Goal: Feedback & Contribution: Leave review/rating

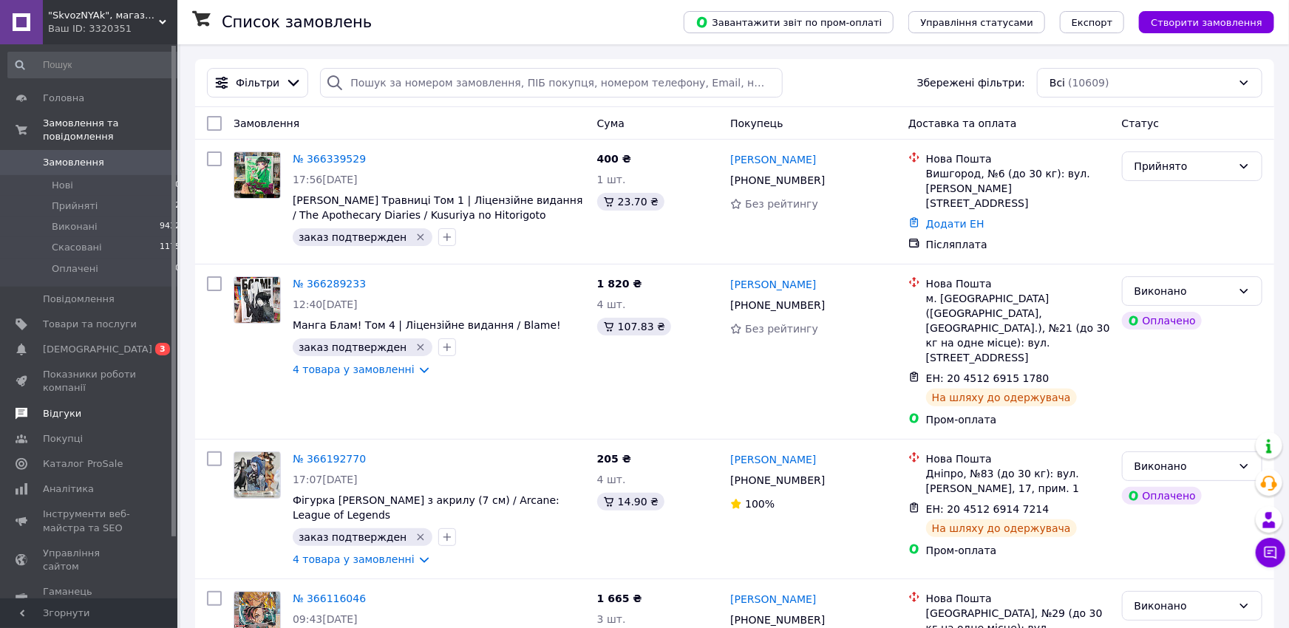
click at [64, 407] on link "Відгуки" at bounding box center [94, 413] width 189 height 25
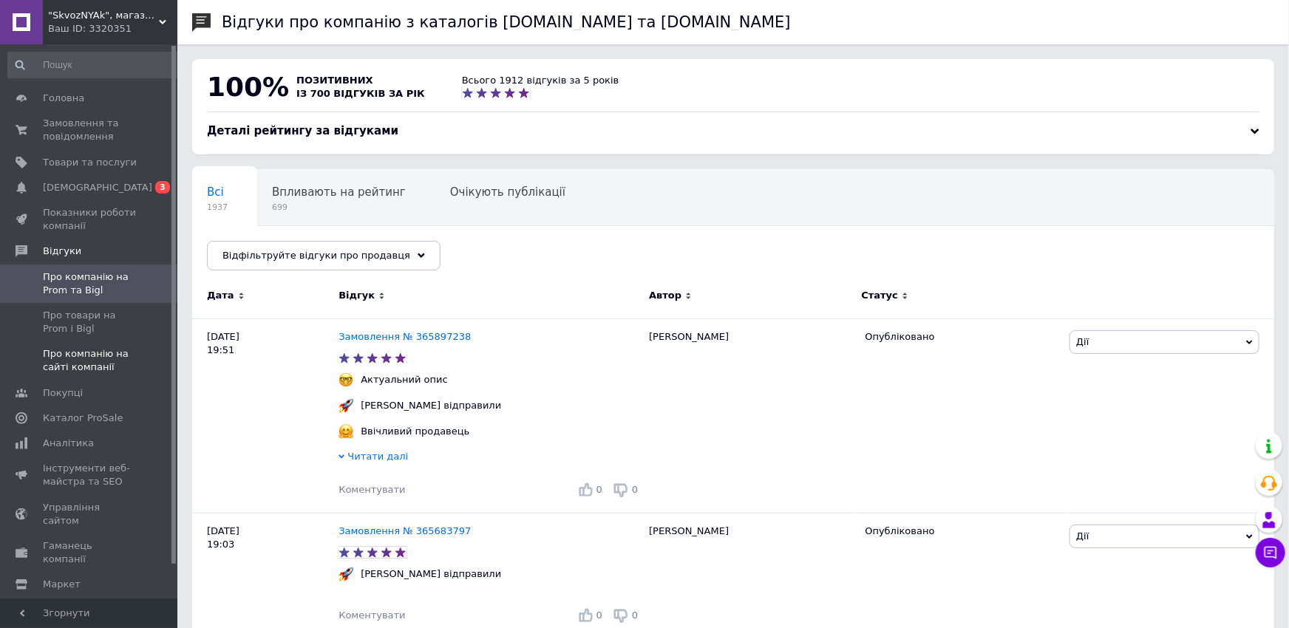
click at [57, 359] on span "Про компанію на сайті компанії" at bounding box center [90, 360] width 94 height 27
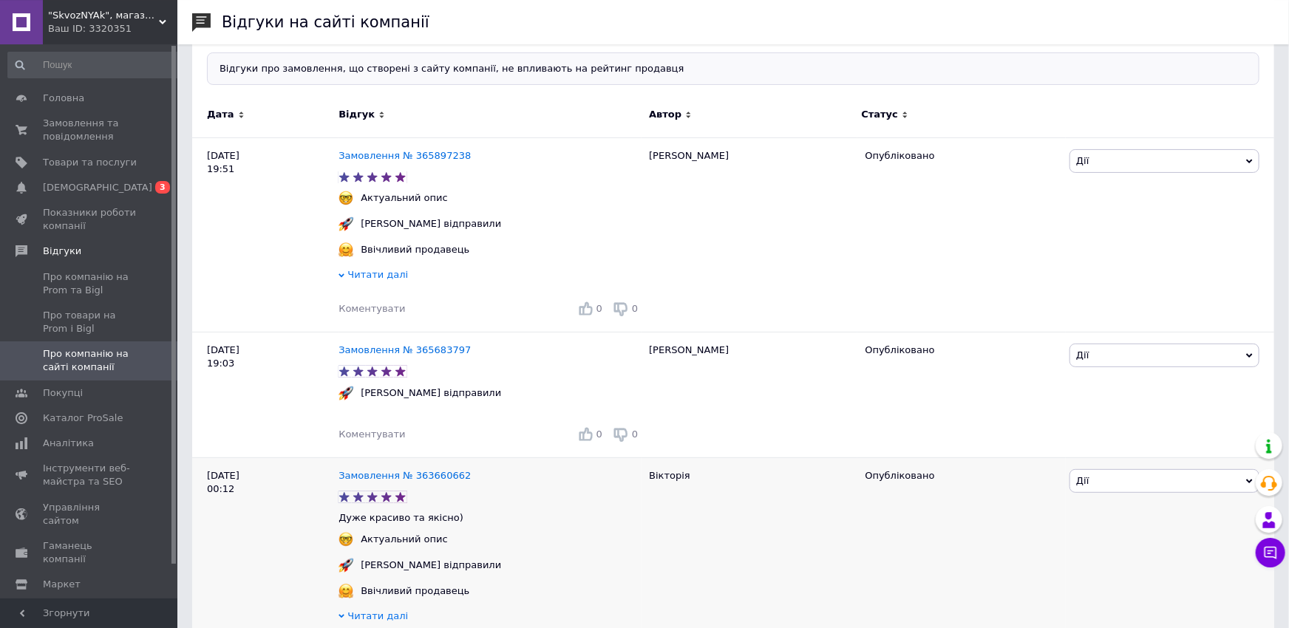
scroll to position [81, 0]
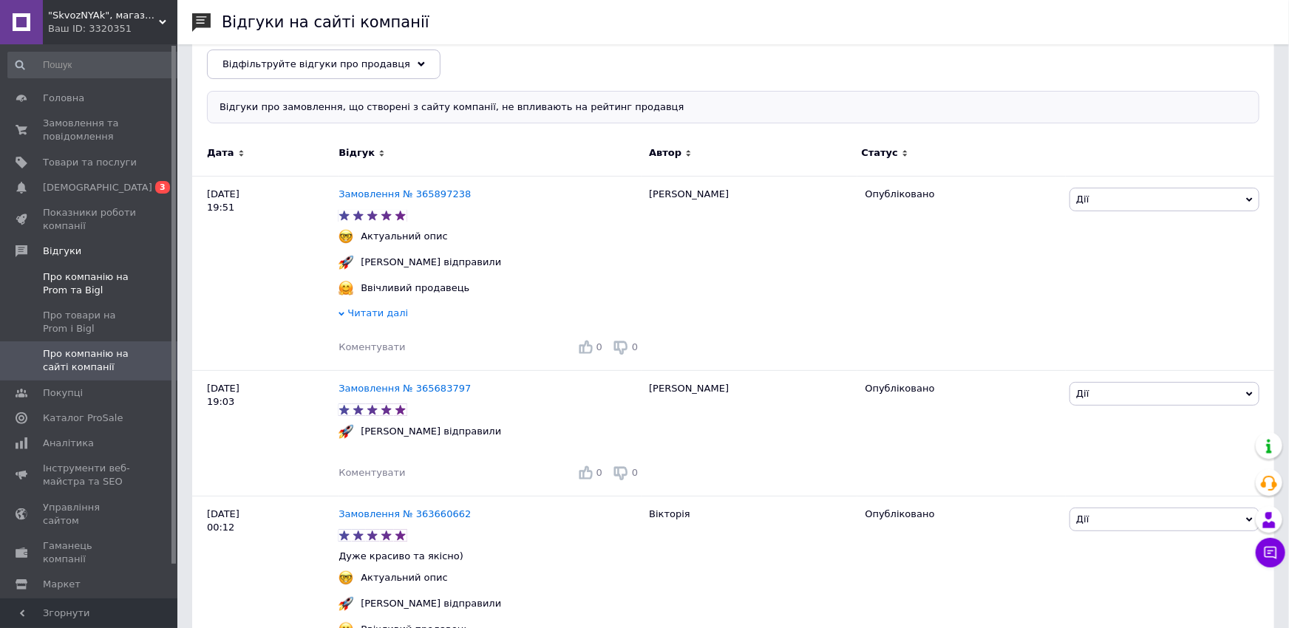
click at [97, 285] on span "Про компанію на Prom та Bigl" at bounding box center [90, 283] width 94 height 27
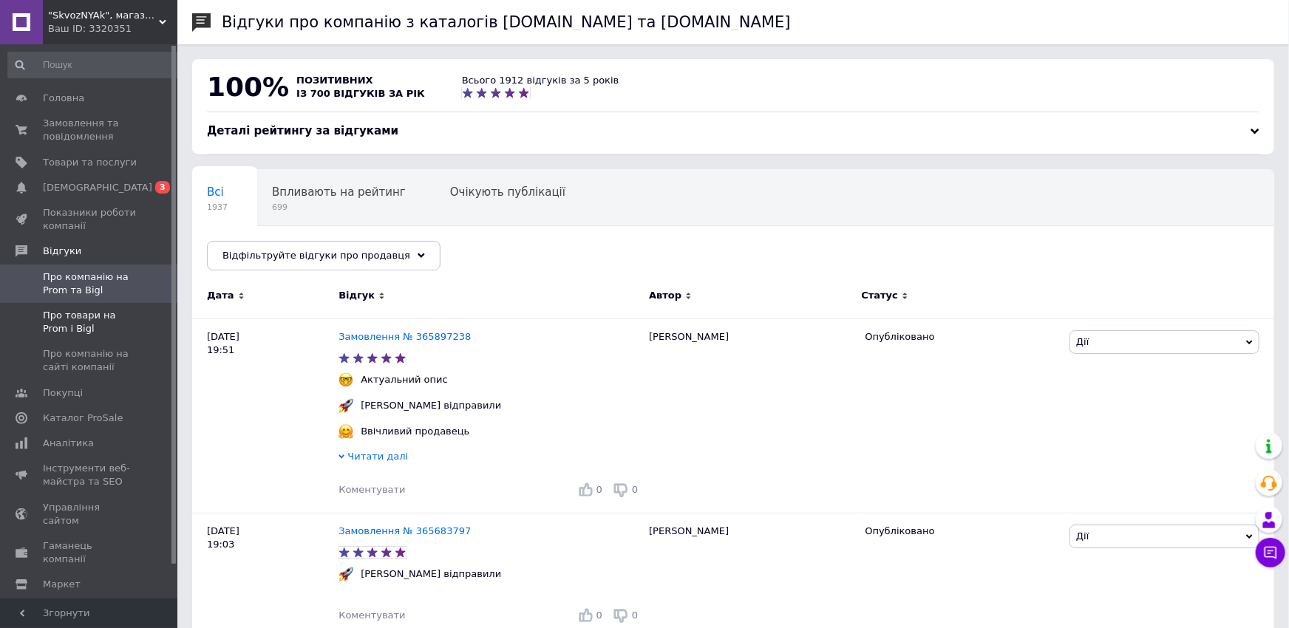
click at [98, 317] on span "Про товари на Prom і Bigl" at bounding box center [90, 322] width 94 height 27
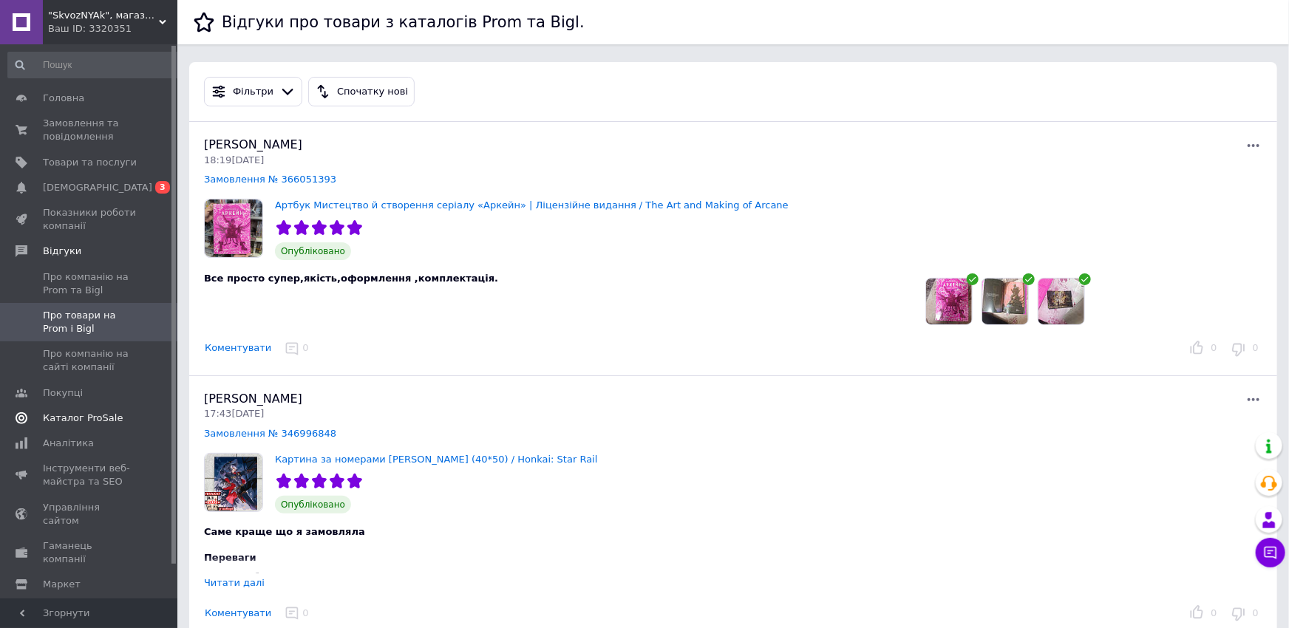
click at [70, 424] on span "Каталог ProSale" at bounding box center [83, 418] width 80 height 13
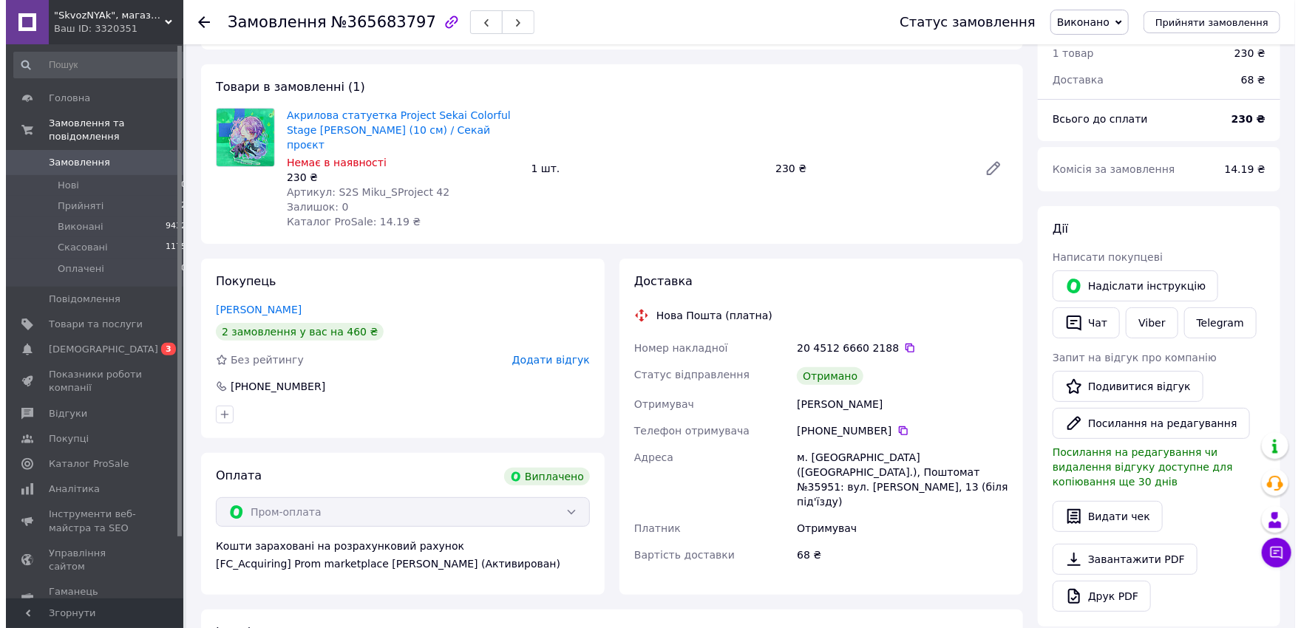
scroll to position [81, 0]
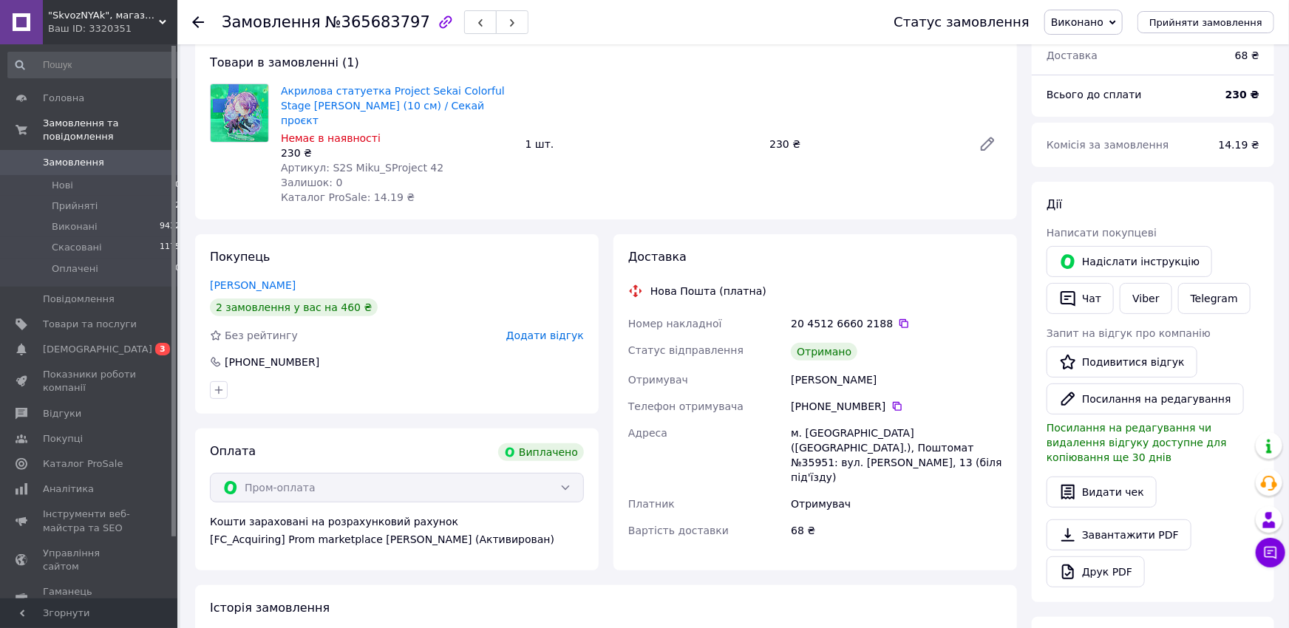
click at [543, 330] on span "Додати відгук" at bounding box center [545, 336] width 78 height 12
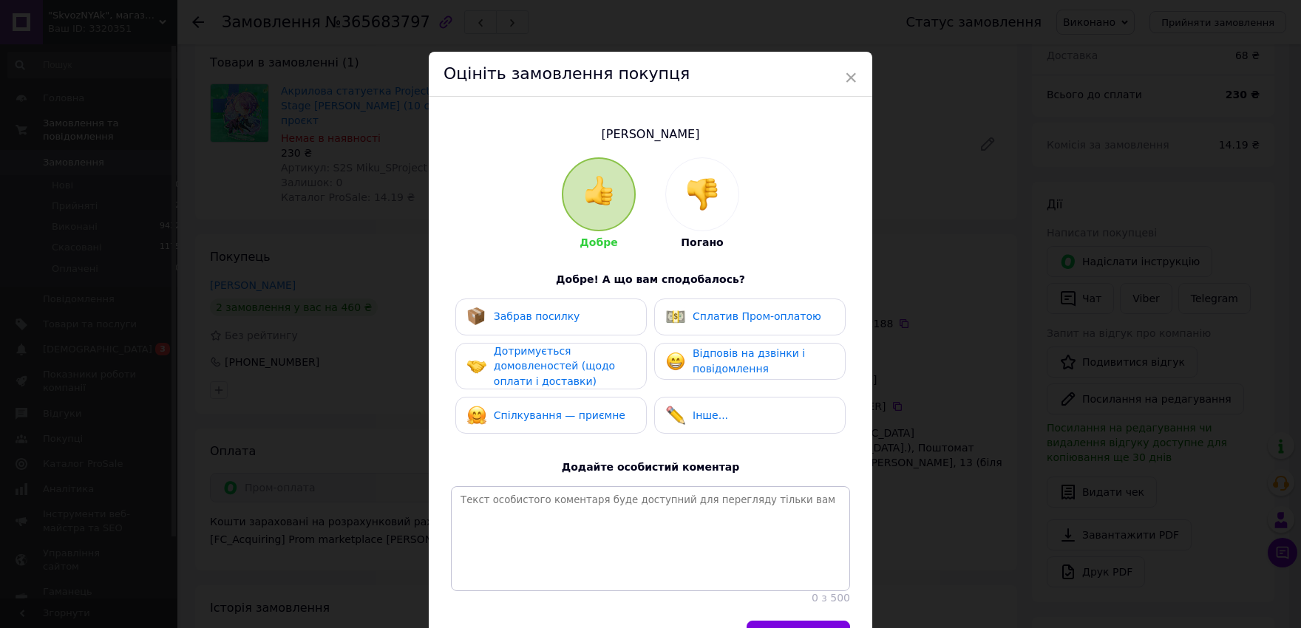
click at [537, 318] on span "Забрав посилку" at bounding box center [537, 316] width 86 height 12
click at [557, 364] on span "Дотримується домовленостей (щодо оплати і доставки)" at bounding box center [554, 366] width 121 height 42
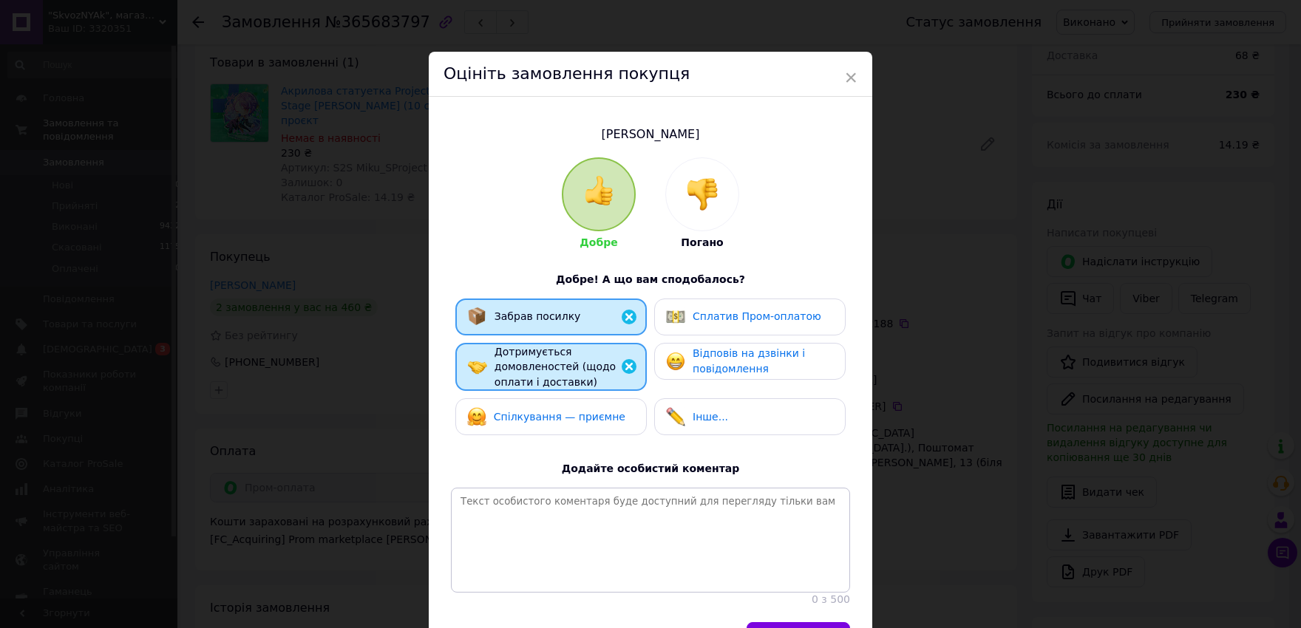
click at [565, 402] on div "Спілкування — приємне" at bounding box center [550, 416] width 191 height 37
click at [714, 351] on span "Відповів на дзвінки і повідомлення" at bounding box center [748, 360] width 112 height 27
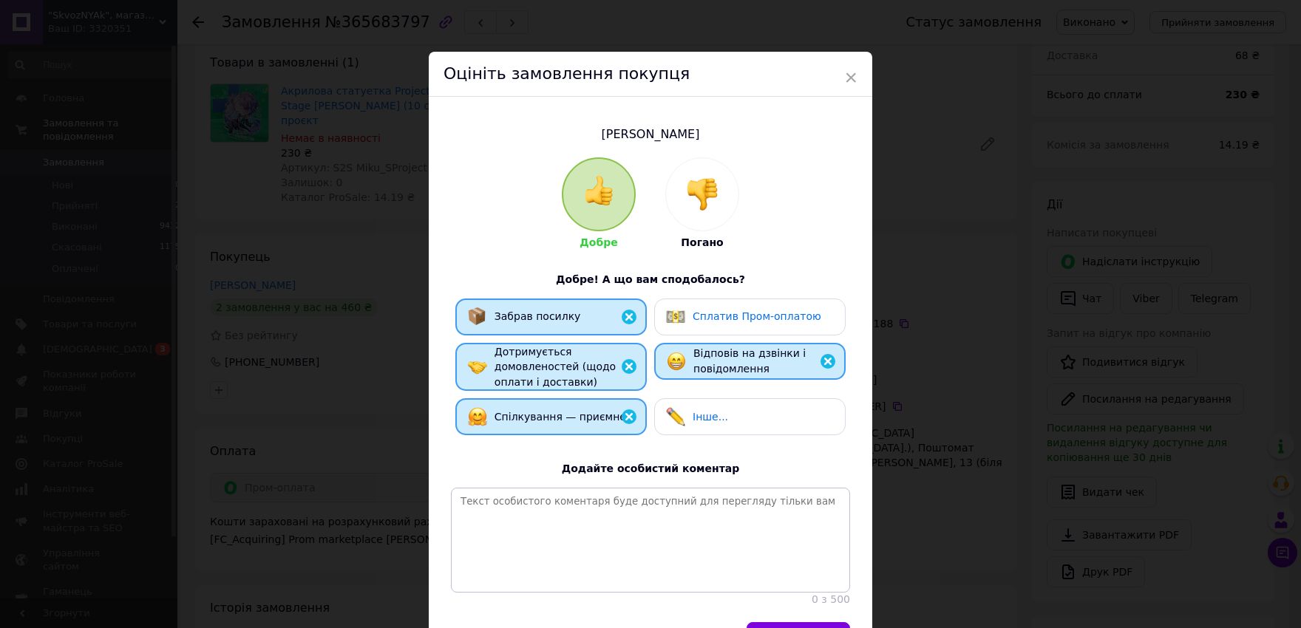
click at [720, 321] on span "Сплатив Пром-оплатою" at bounding box center [756, 316] width 129 height 12
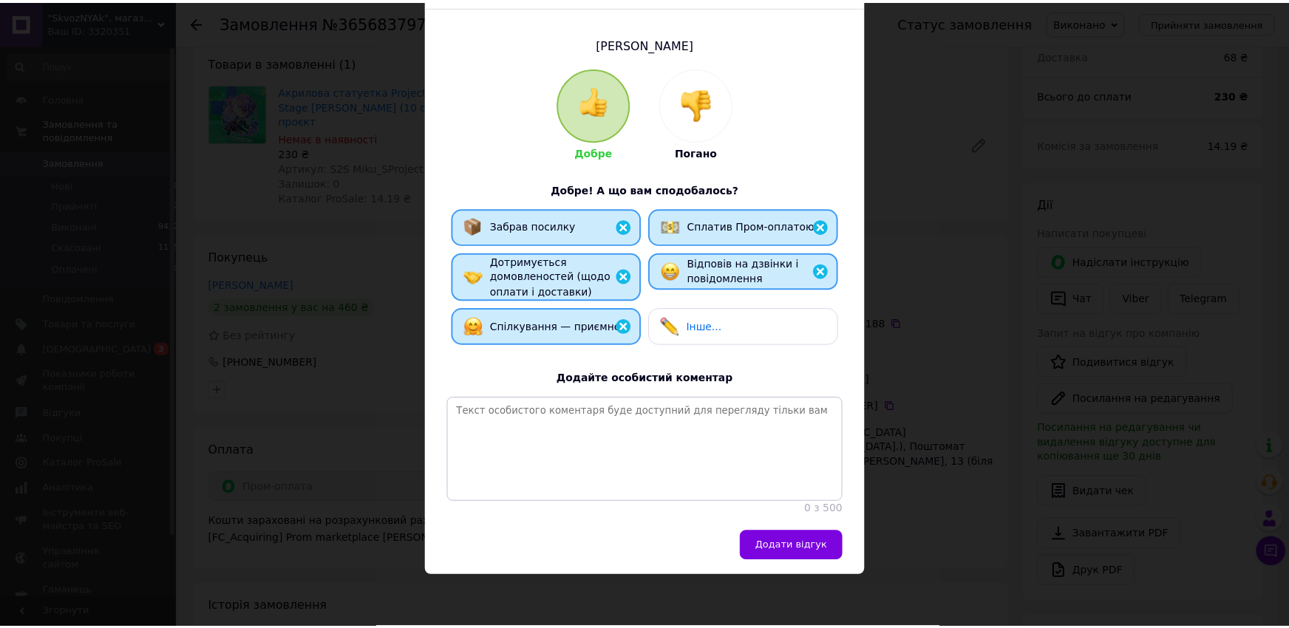
scroll to position [123, 0]
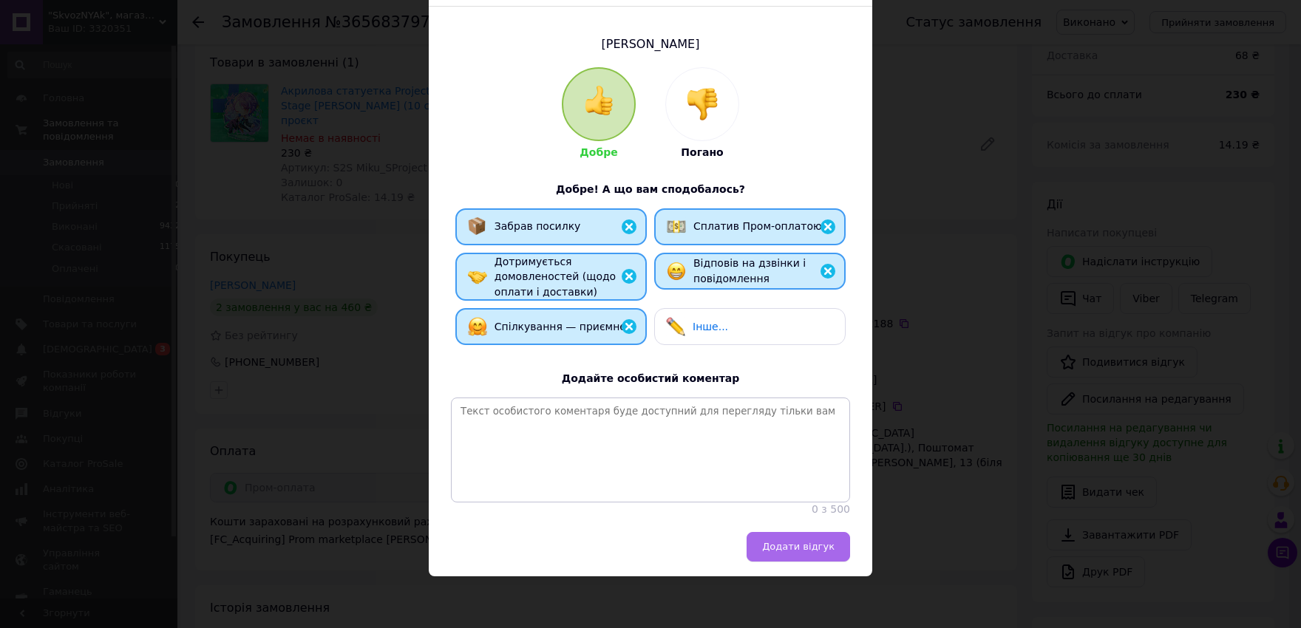
click at [823, 541] on span "Додати відгук" at bounding box center [798, 546] width 72 height 11
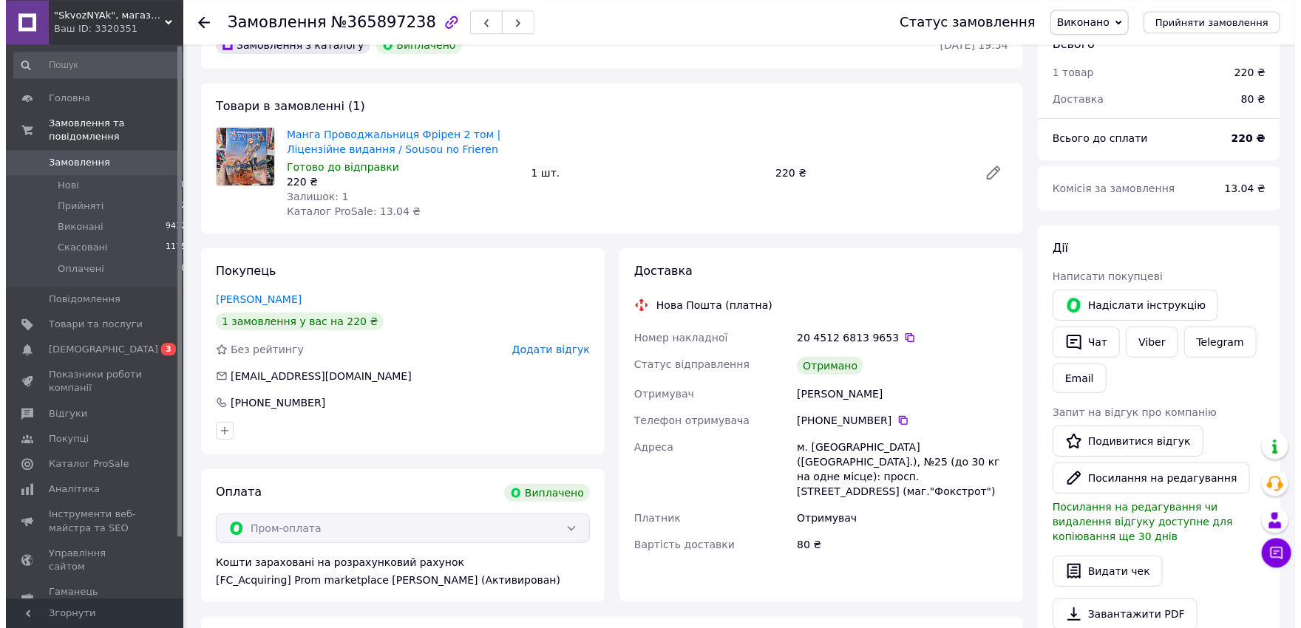
scroll to position [81, 0]
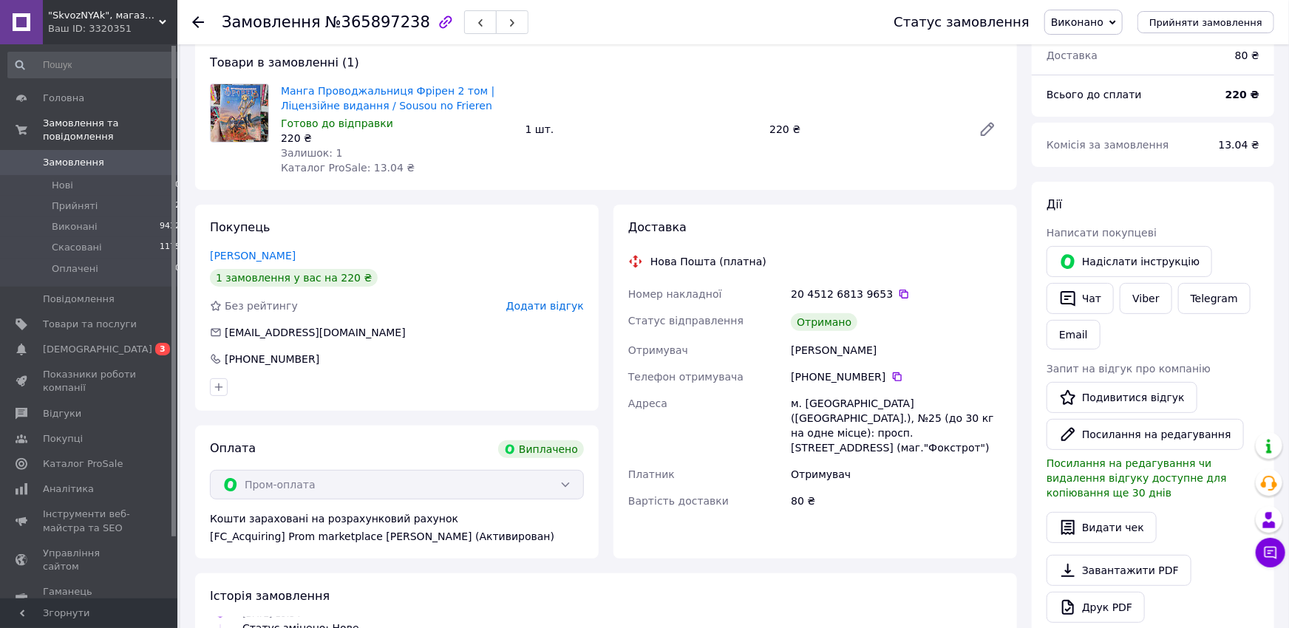
click at [540, 301] on span "Додати відгук" at bounding box center [545, 306] width 78 height 12
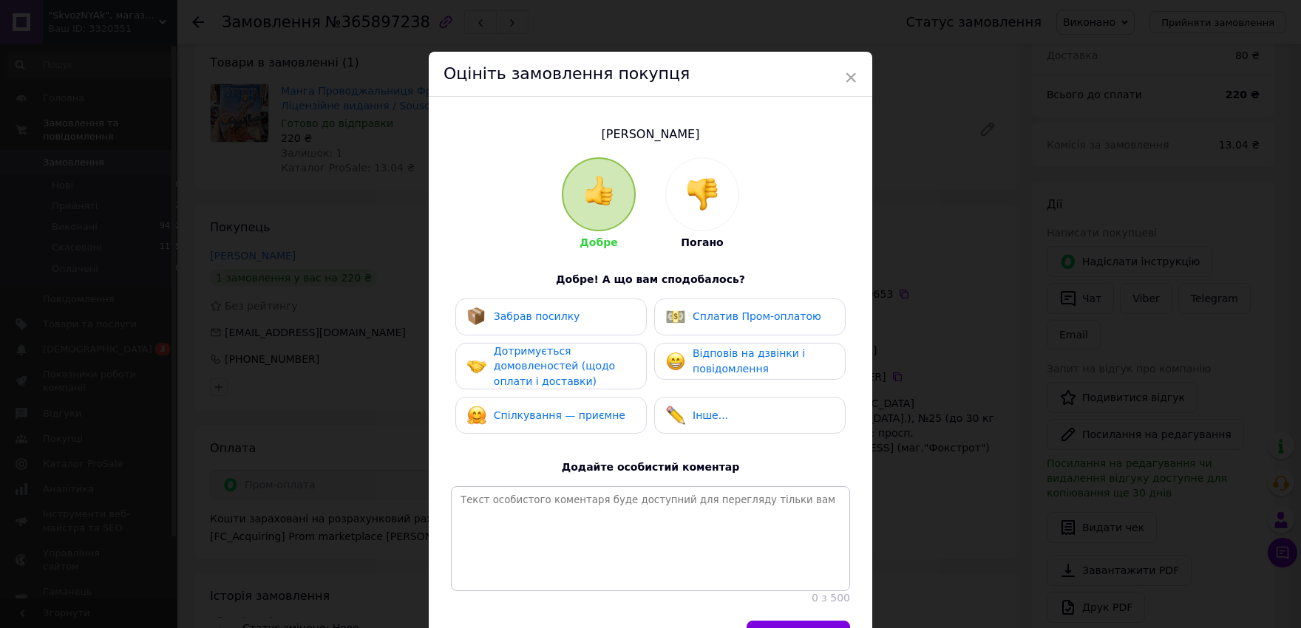
click at [557, 304] on div "Забрав посилку" at bounding box center [550, 317] width 191 height 37
click at [541, 381] on span "Дотримується домовленостей (щодо оплати і доставки)" at bounding box center [554, 366] width 121 height 42
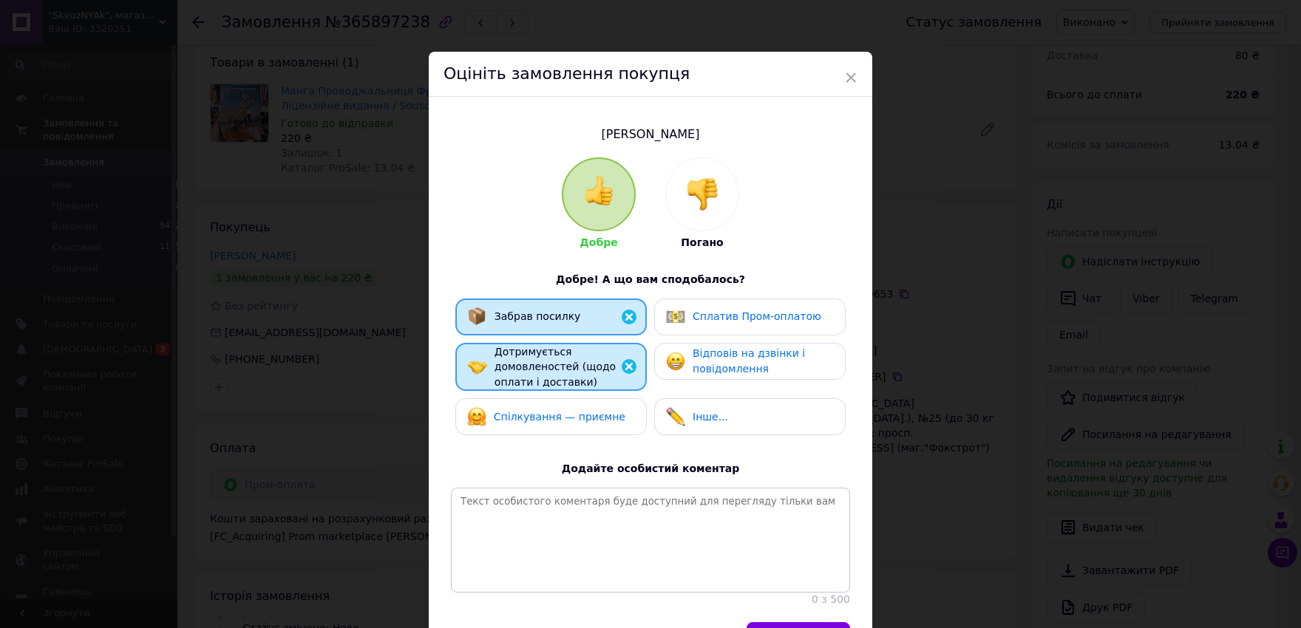
click at [557, 409] on div "Спілкування — приємне" at bounding box center [560, 417] width 132 height 16
click at [672, 358] on img at bounding box center [675, 361] width 19 height 19
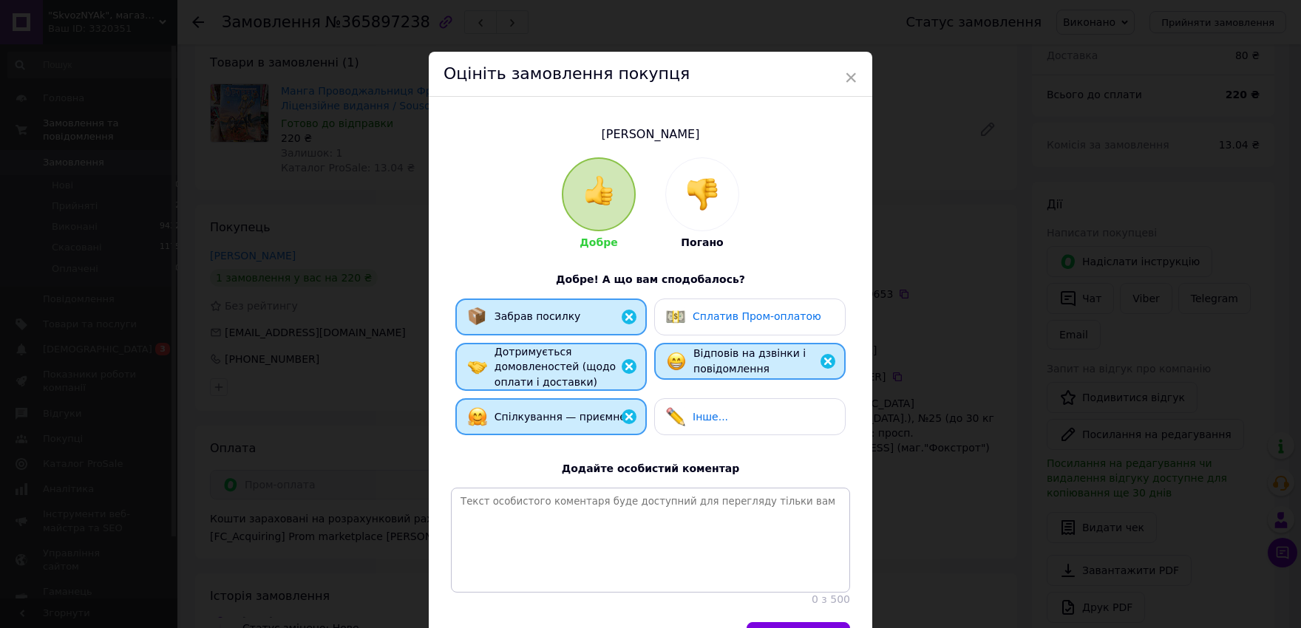
click at [684, 314] on div "Сплатив Пром-оплатою" at bounding box center [743, 316] width 155 height 19
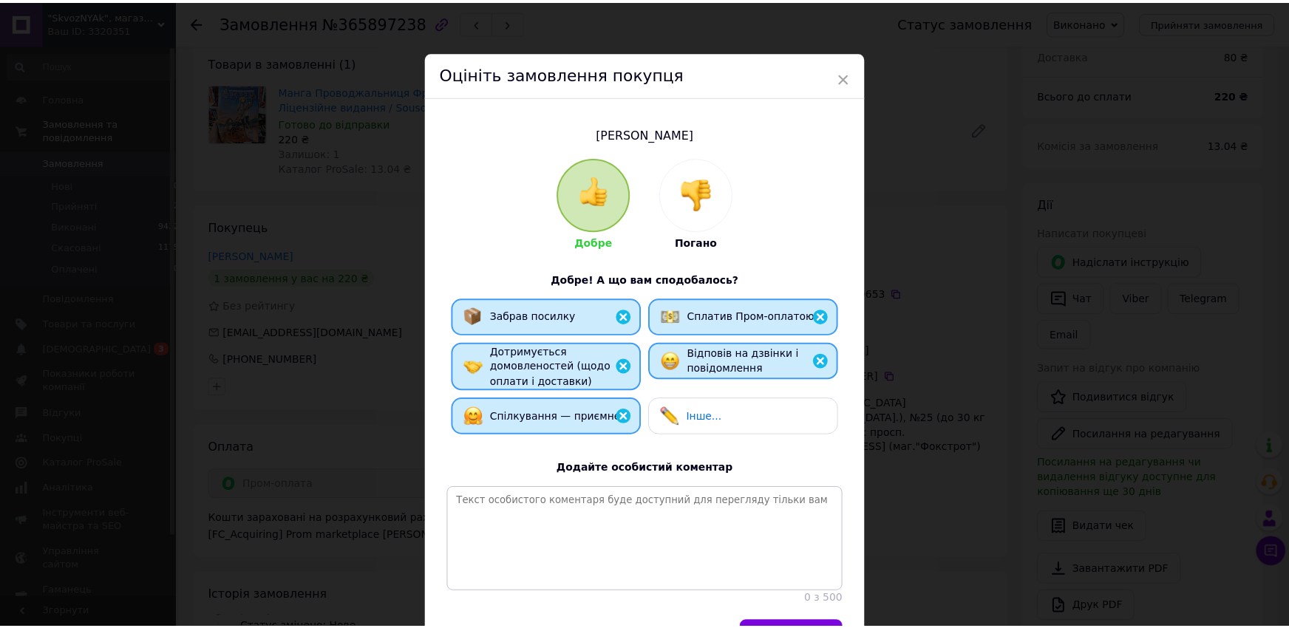
scroll to position [123, 0]
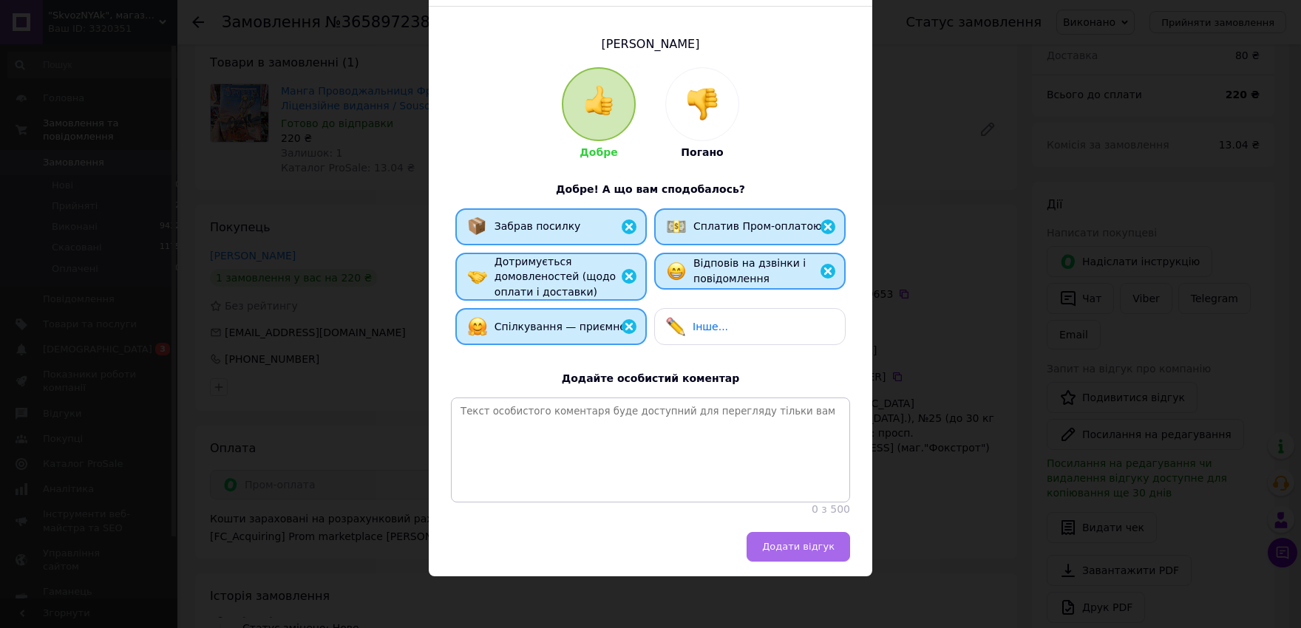
click at [777, 548] on span "Додати відгук" at bounding box center [798, 546] width 72 height 11
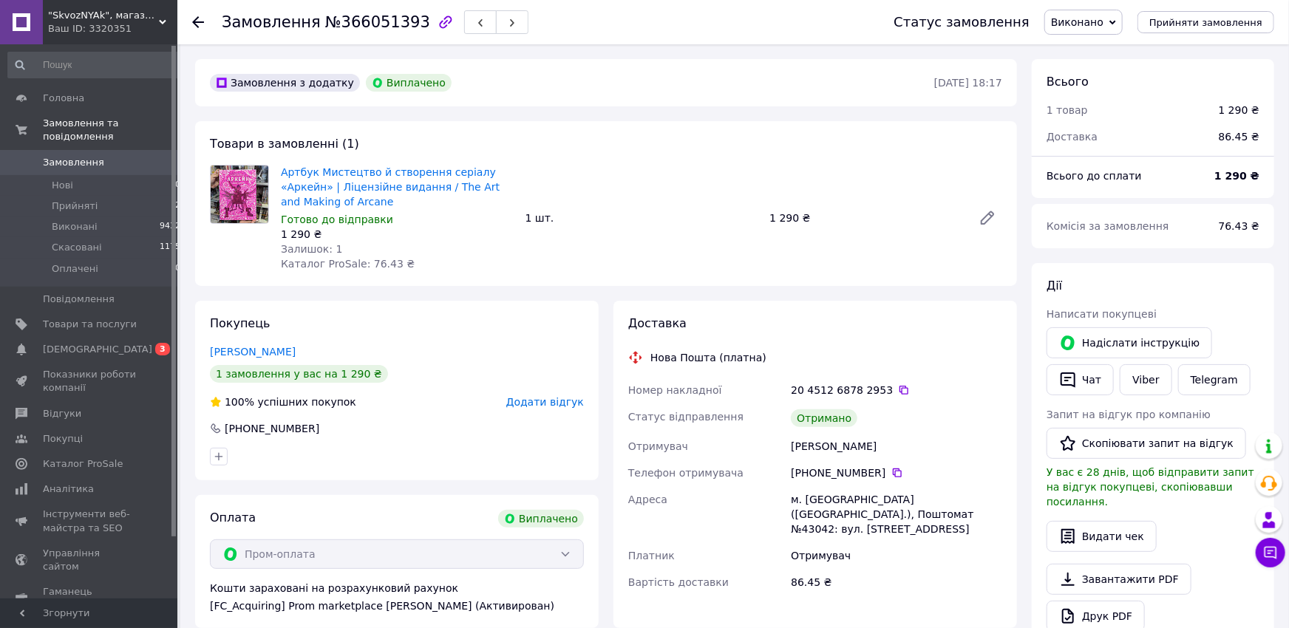
click at [571, 406] on span "Додати відгук" at bounding box center [545, 402] width 78 height 12
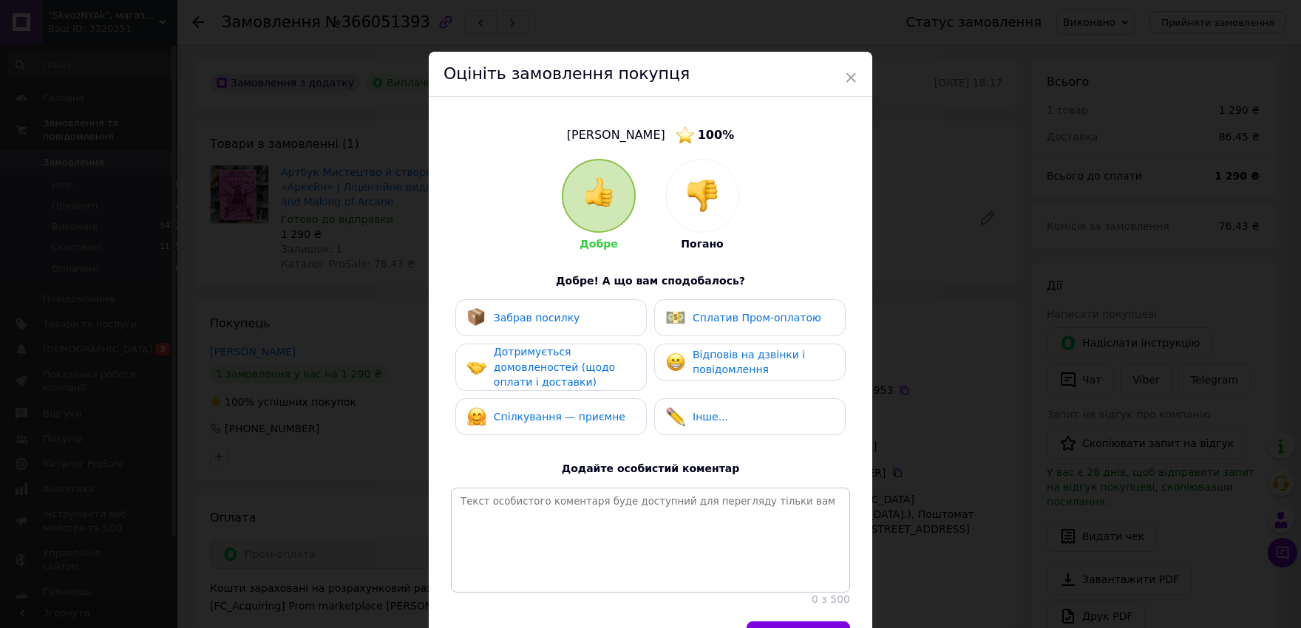
click at [557, 319] on span "Забрав посилку" at bounding box center [537, 318] width 86 height 12
click at [559, 365] on span "Дотримується домовленостей (щодо оплати і доставки)" at bounding box center [554, 367] width 121 height 42
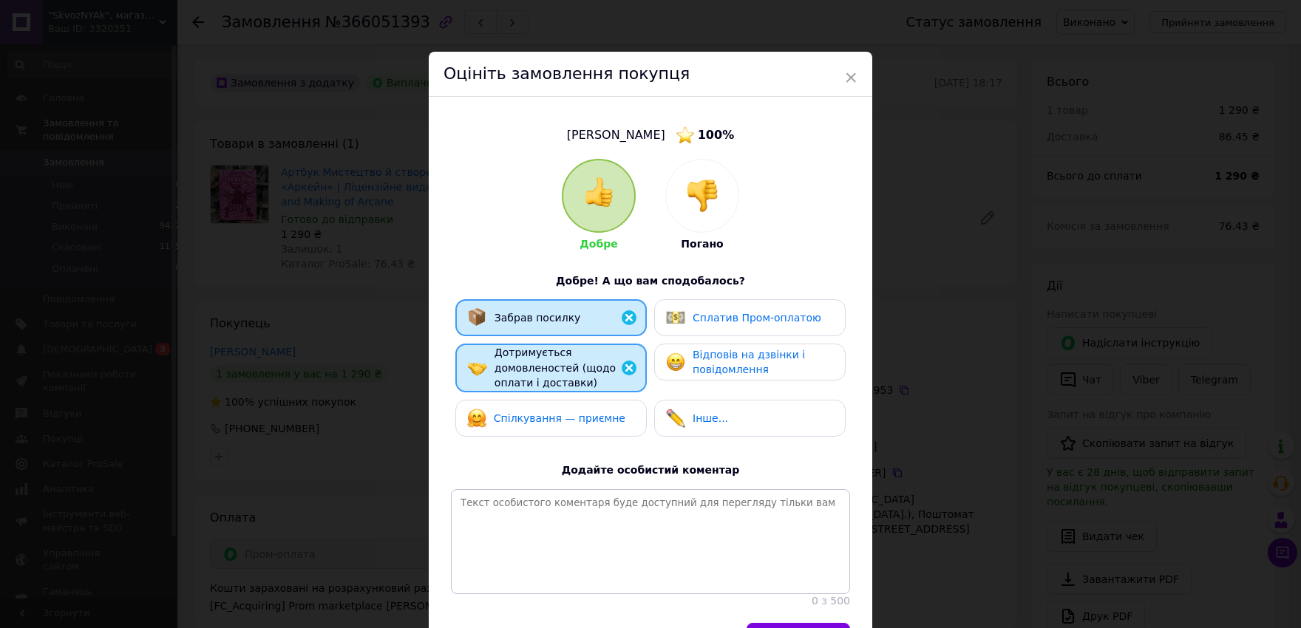
click at [562, 412] on span "Спілкування — приємне" at bounding box center [560, 418] width 132 height 12
click at [679, 363] on div "Відповів на дзвінки і повідомлення" at bounding box center [749, 362] width 167 height 30
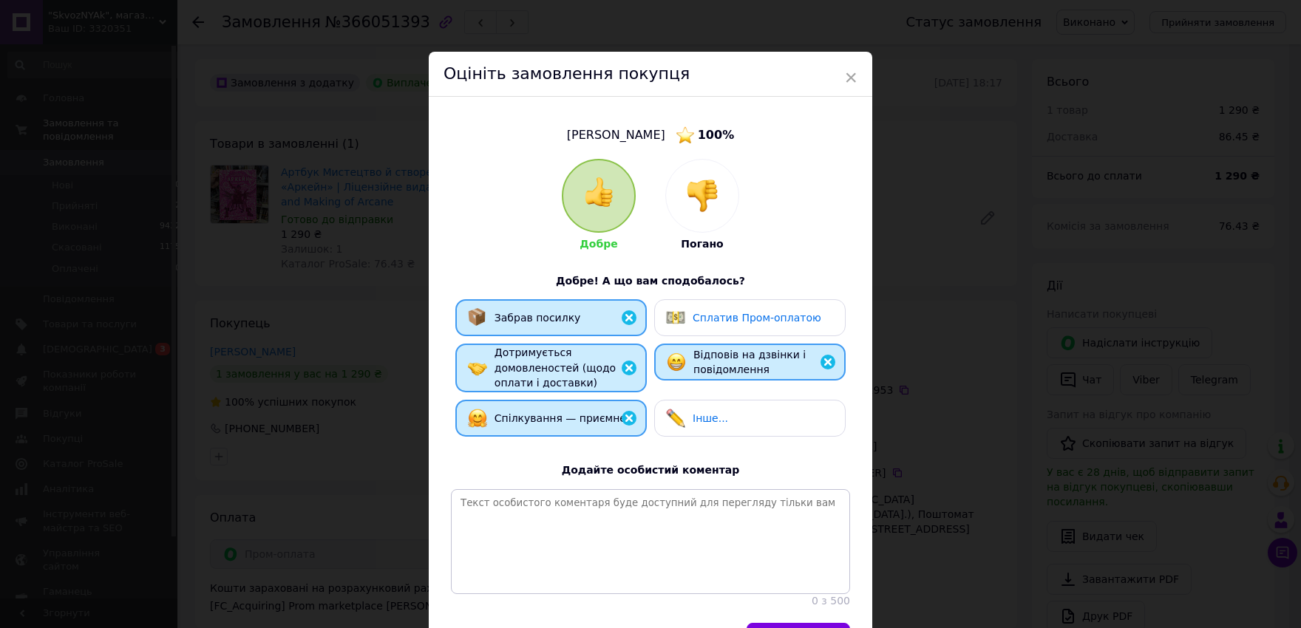
click at [680, 325] on div "Сплатив Пром-оплатою" at bounding box center [743, 317] width 155 height 19
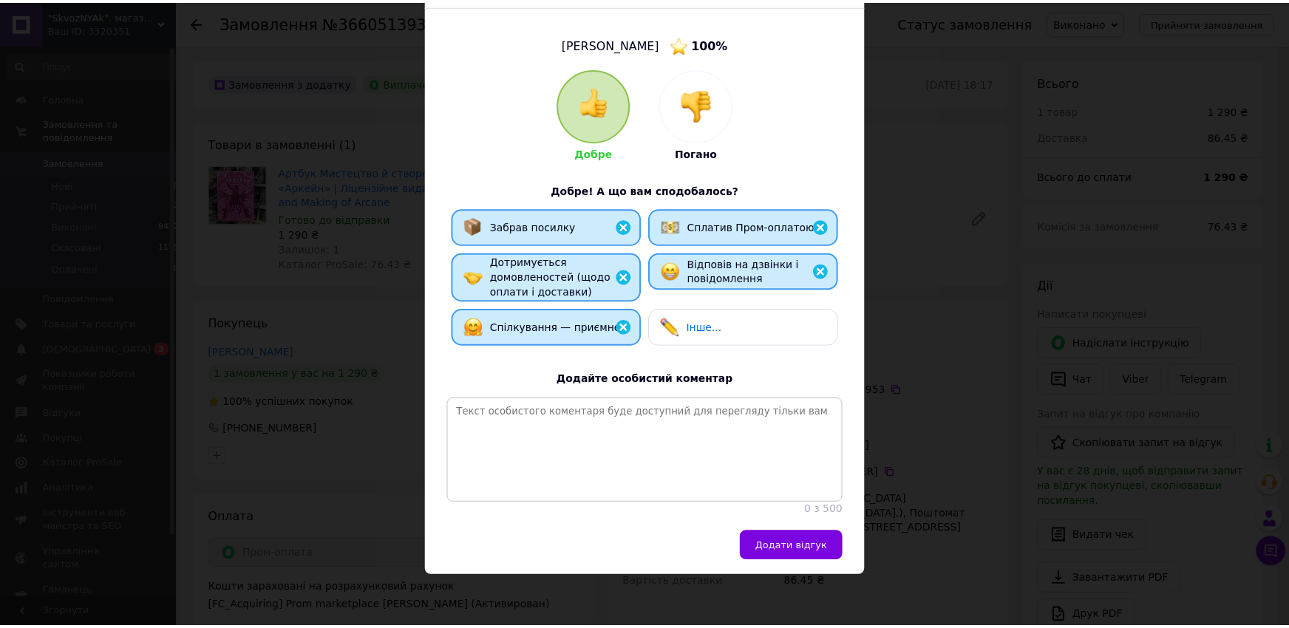
scroll to position [124, 0]
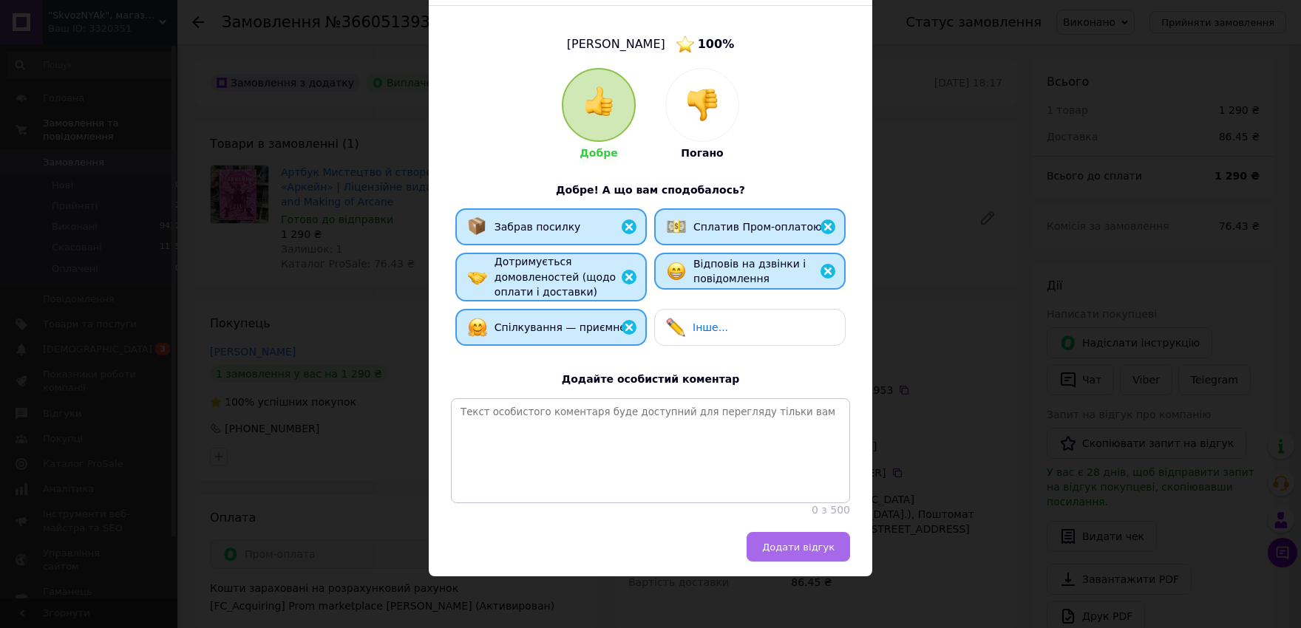
click at [777, 544] on span "Додати відгук" at bounding box center [798, 547] width 72 height 11
